Goal: Information Seeking & Learning: Learn about a topic

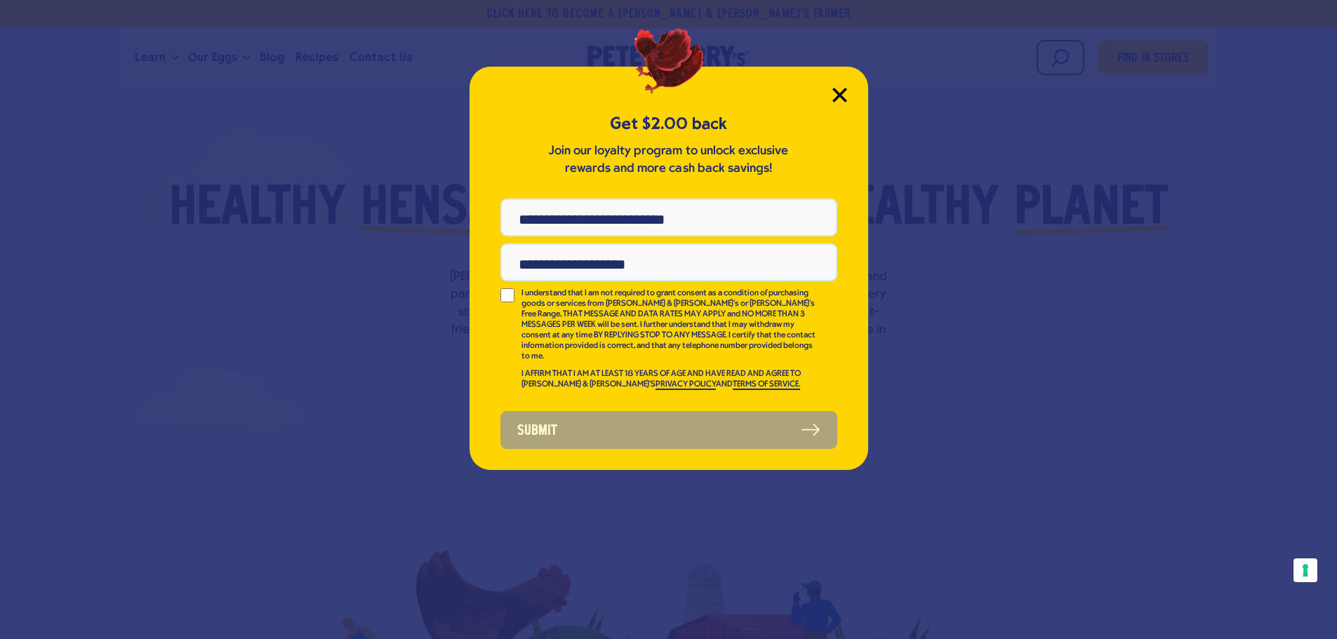
click at [839, 94] on icon "Close Modal" at bounding box center [839, 94] width 13 height 13
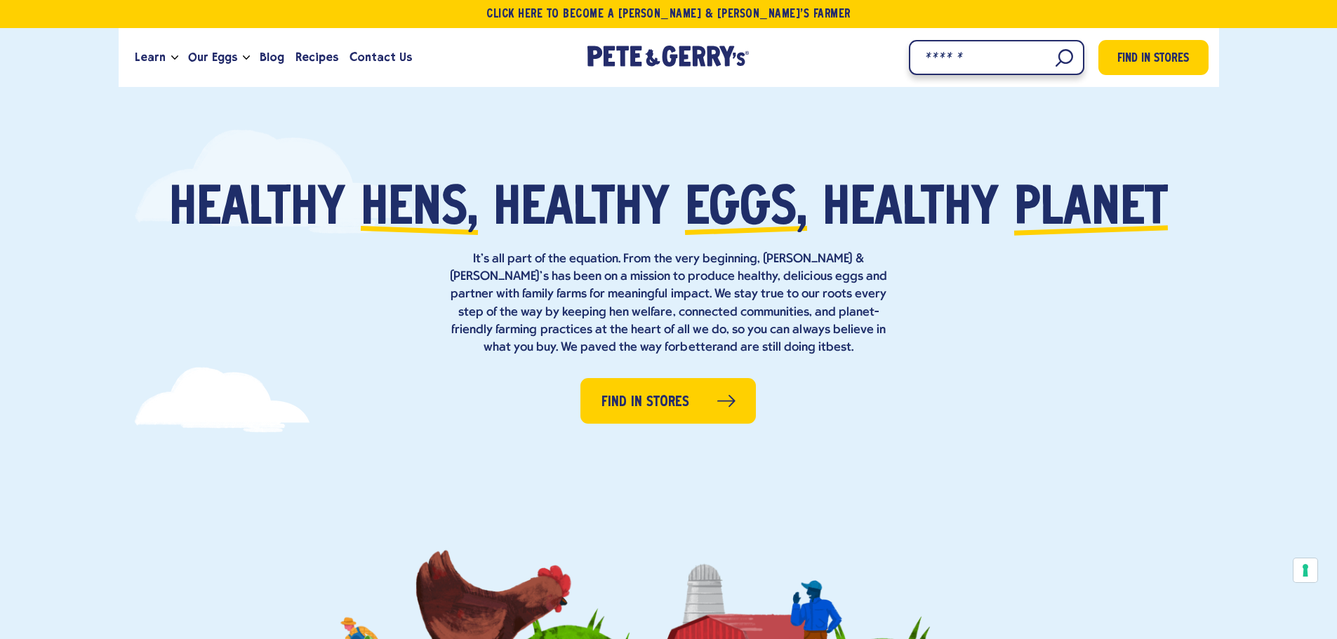
click at [1054, 57] on input "Search" at bounding box center [996, 57] width 175 height 35
click at [1049, 58] on input "Search" at bounding box center [996, 57] width 175 height 35
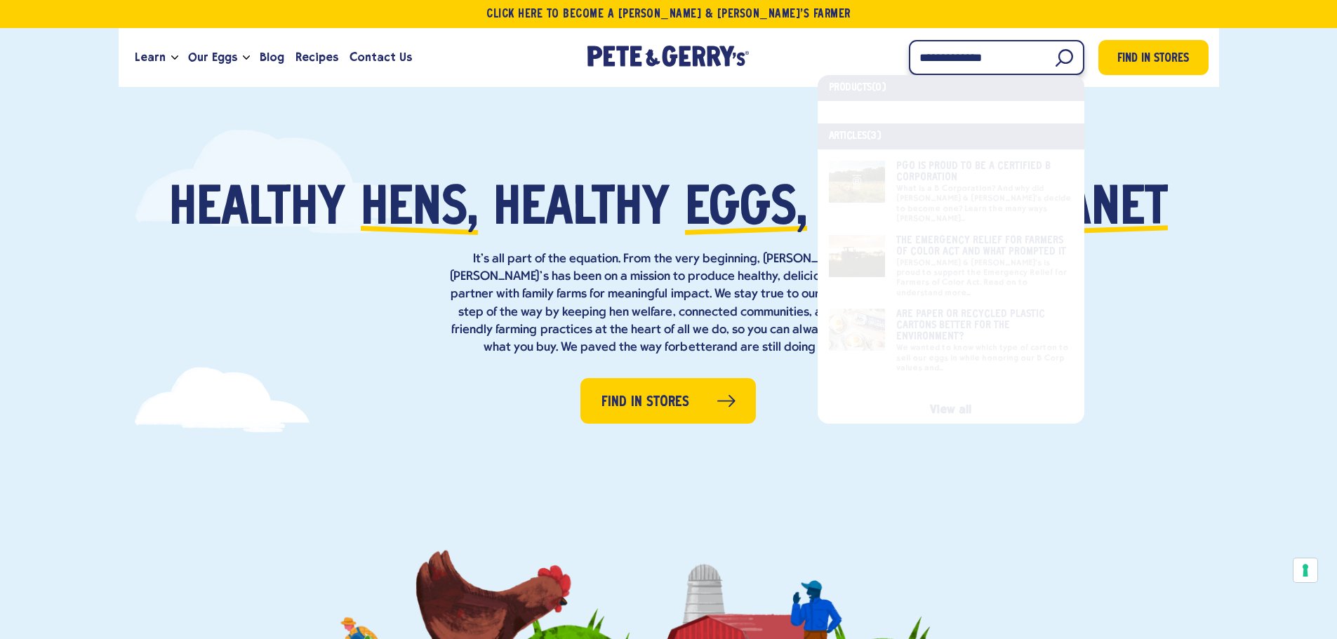
type input "**********"
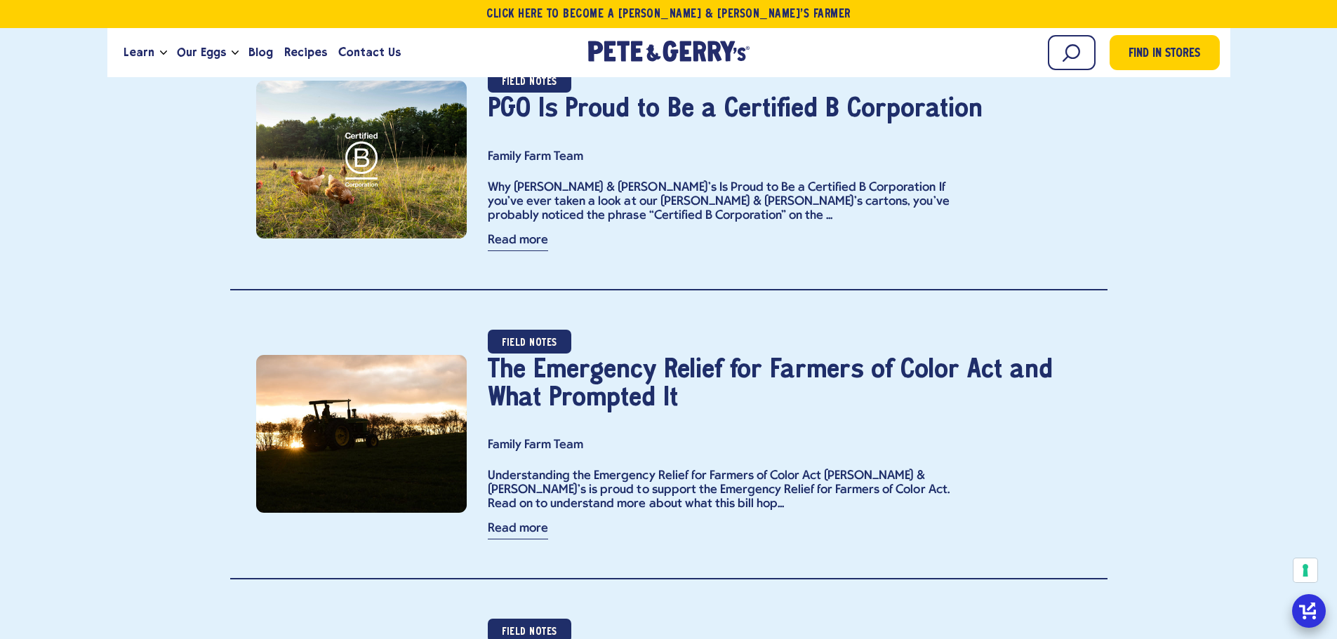
scroll to position [70, 0]
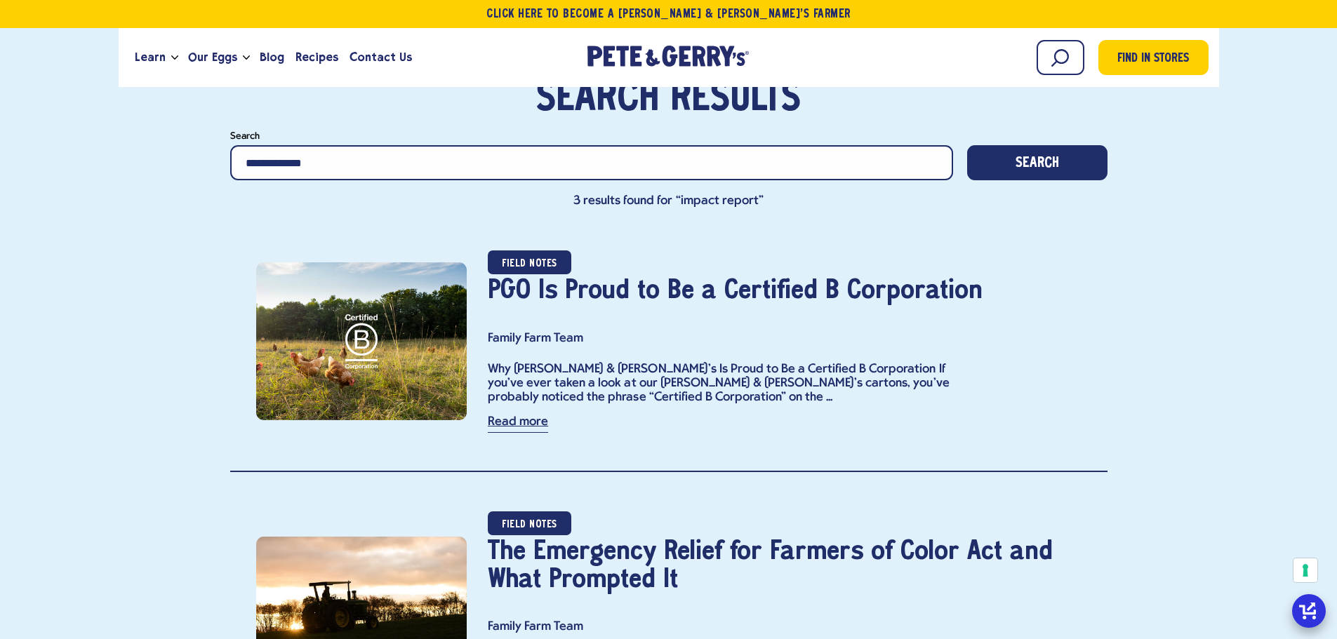
click at [507, 425] on link "Read more" at bounding box center [518, 424] width 60 height 17
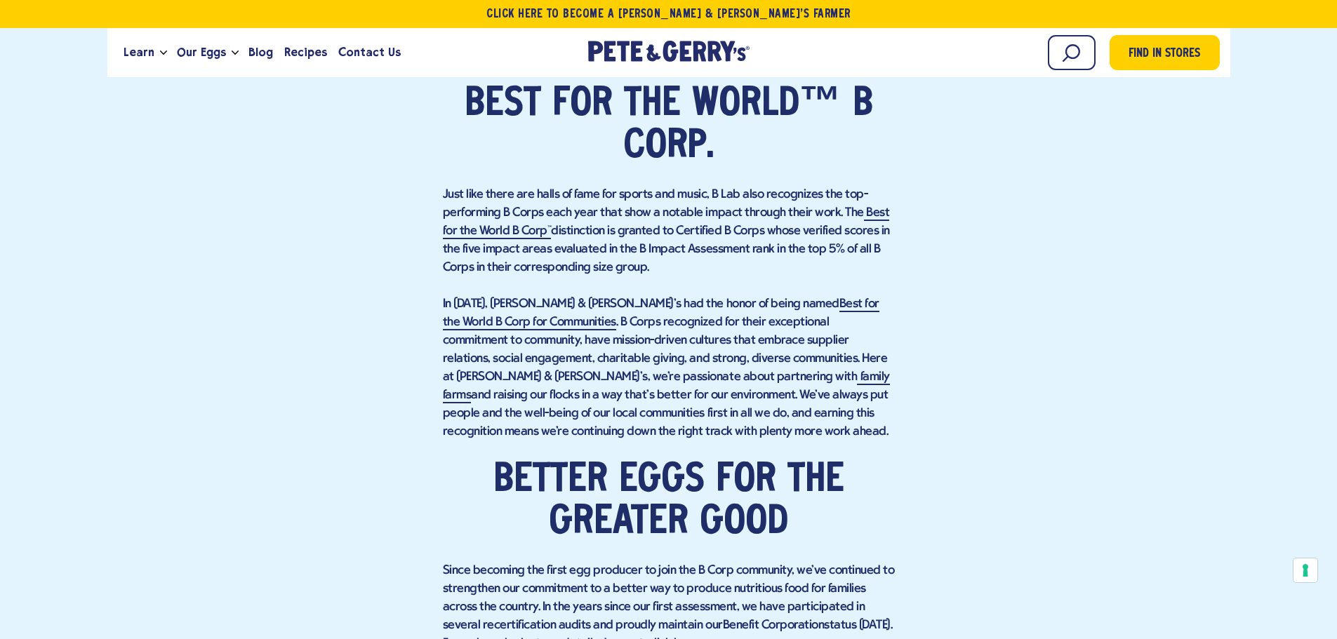
scroll to position [2807, 0]
